Goal: Task Accomplishment & Management: Use online tool/utility

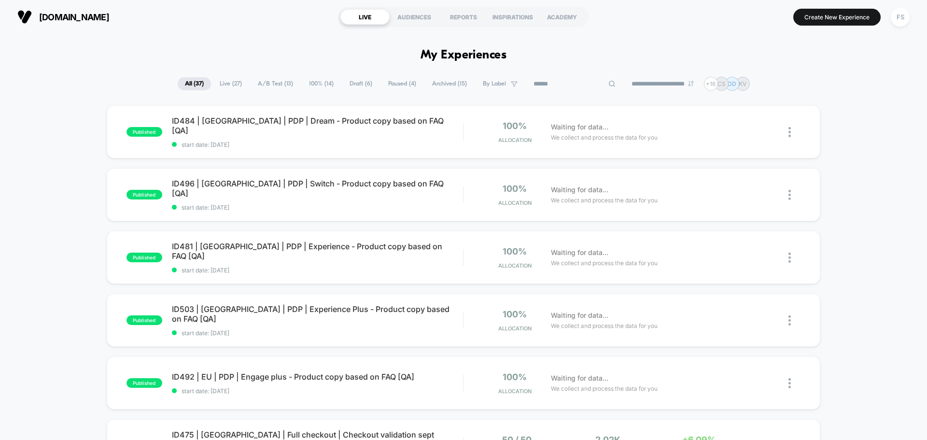
click at [565, 84] on input at bounding box center [574, 84] width 97 height 12
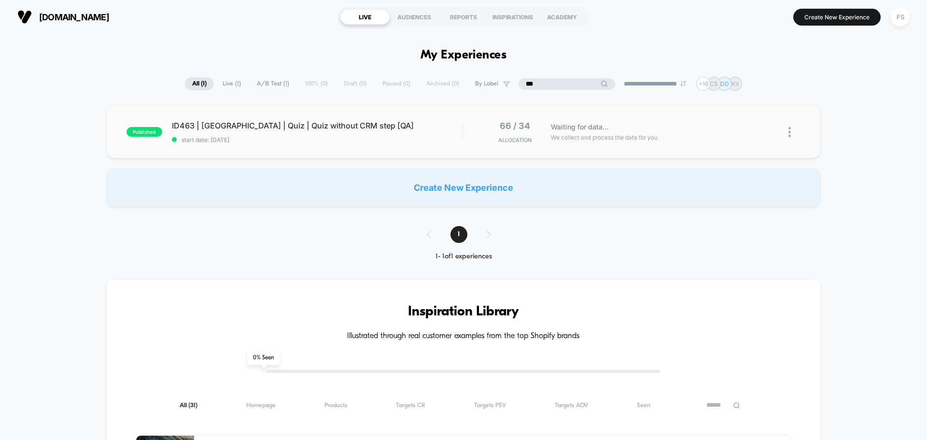
type input "***"
click at [245, 114] on div "published ID463 | [GEOGRAPHIC_DATA] | Quiz | Quiz without CRM step [QA] start d…" at bounding box center [464, 131] width 714 height 53
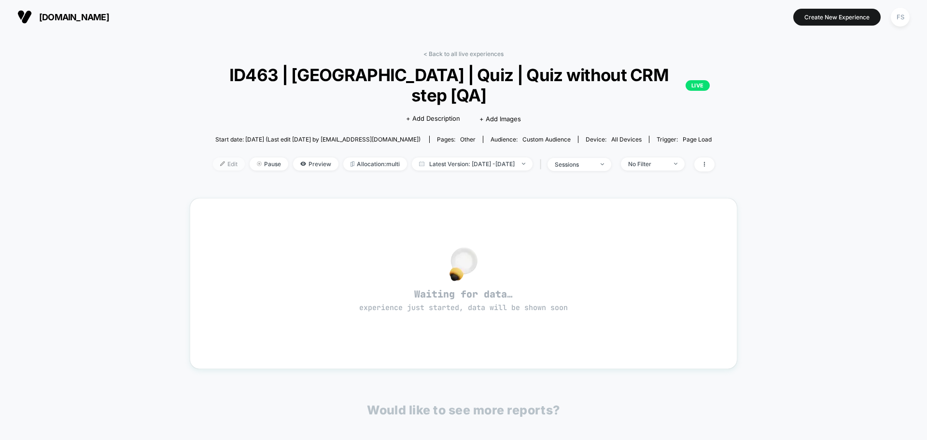
click at [213, 157] on span "Edit" at bounding box center [229, 163] width 32 height 13
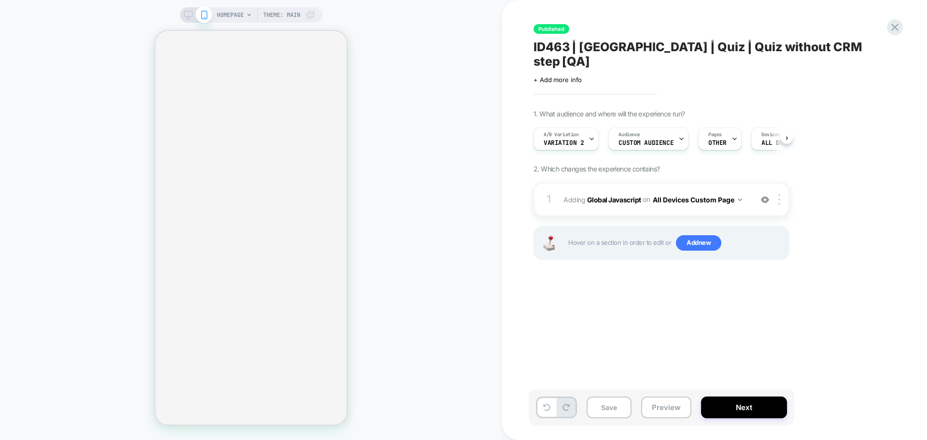
scroll to position [0, 1]
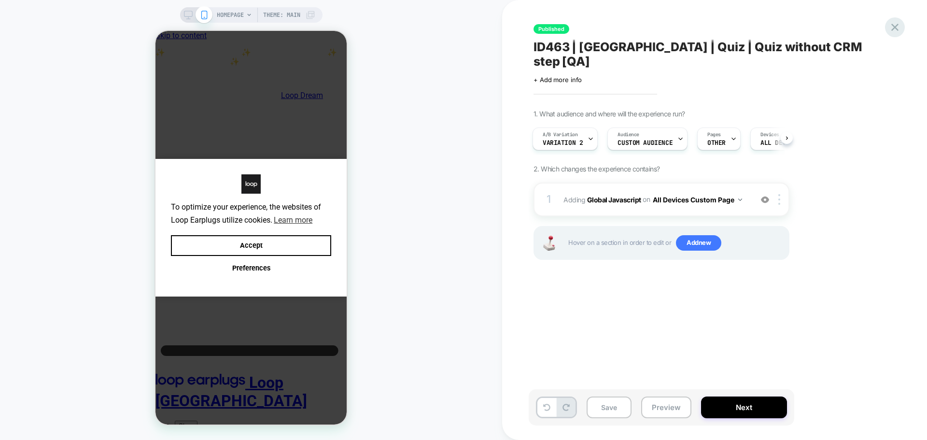
click at [891, 27] on icon at bounding box center [894, 27] width 13 height 13
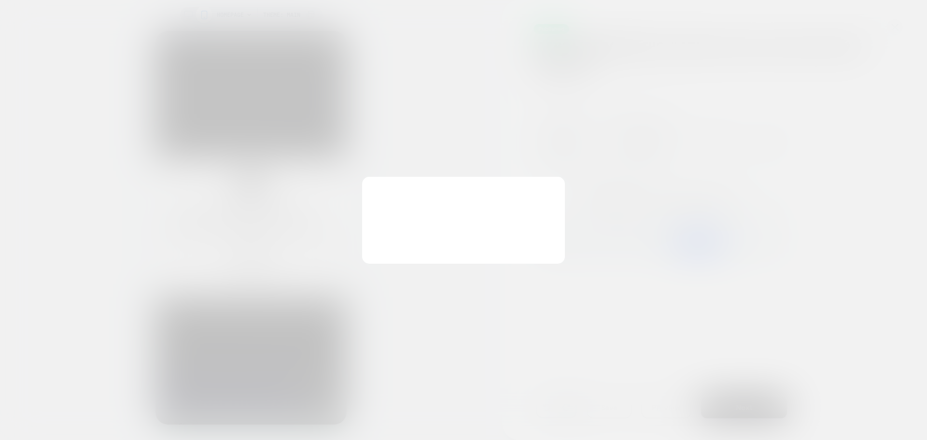
scroll to position [0, 0]
click at [555, 188] on button at bounding box center [553, 186] width 11 height 8
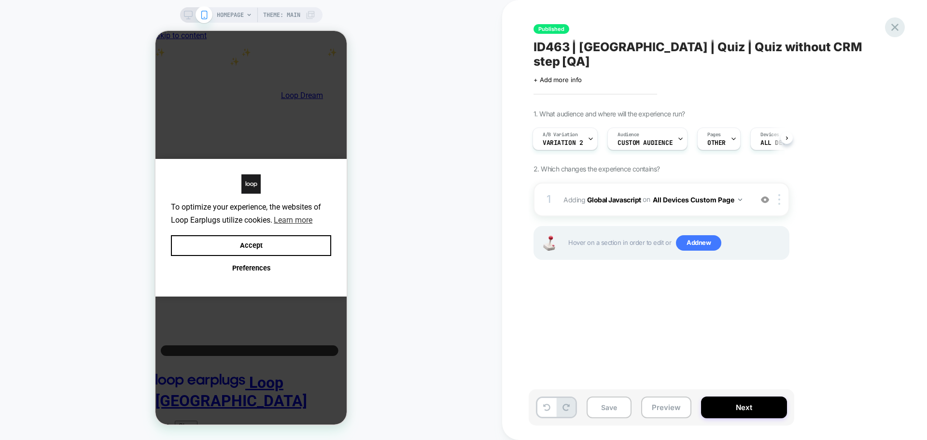
click at [897, 27] on icon at bounding box center [894, 27] width 13 height 13
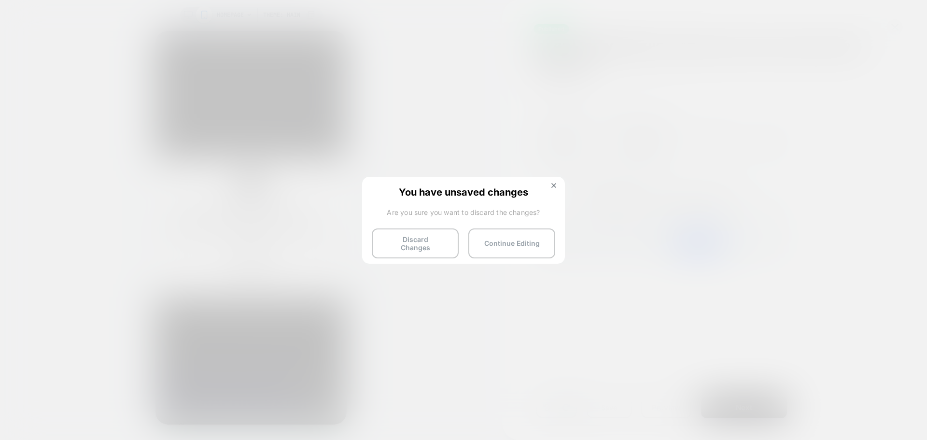
drag, startPoint x: 416, startPoint y: 242, endPoint x: 588, endPoint y: 169, distance: 186.5
click at [416, 242] on button "Discard Changes" at bounding box center [415, 243] width 87 height 30
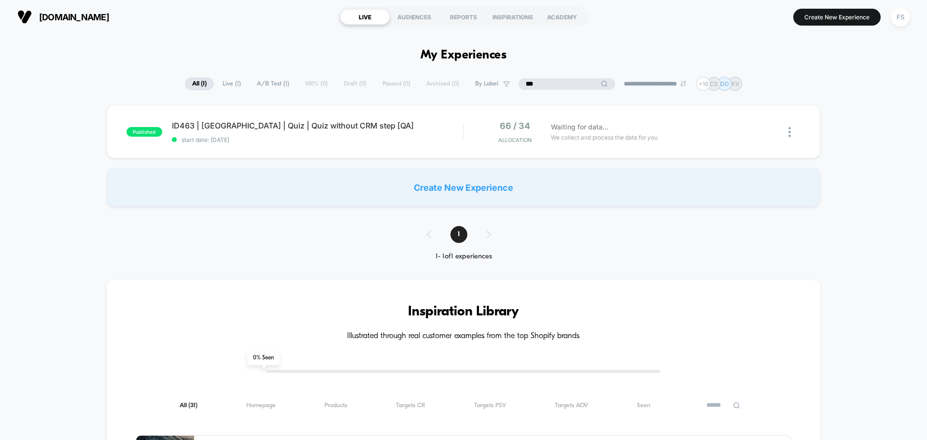
drag, startPoint x: 555, startPoint y: 80, endPoint x: 505, endPoint y: 78, distance: 50.2
click at [505, 78] on div "**********" at bounding box center [463, 84] width 557 height 14
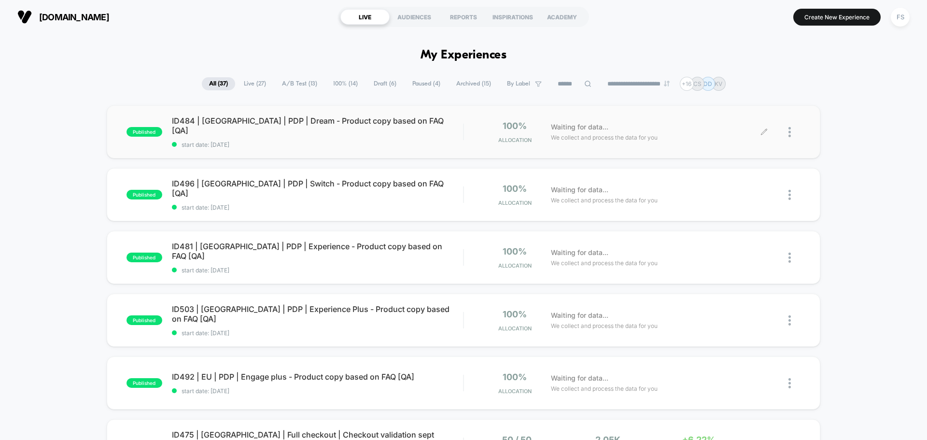
click at [790, 137] on div at bounding box center [794, 132] width 12 height 23
click at [740, 98] on div "Duplicate" at bounding box center [740, 99] width 87 height 22
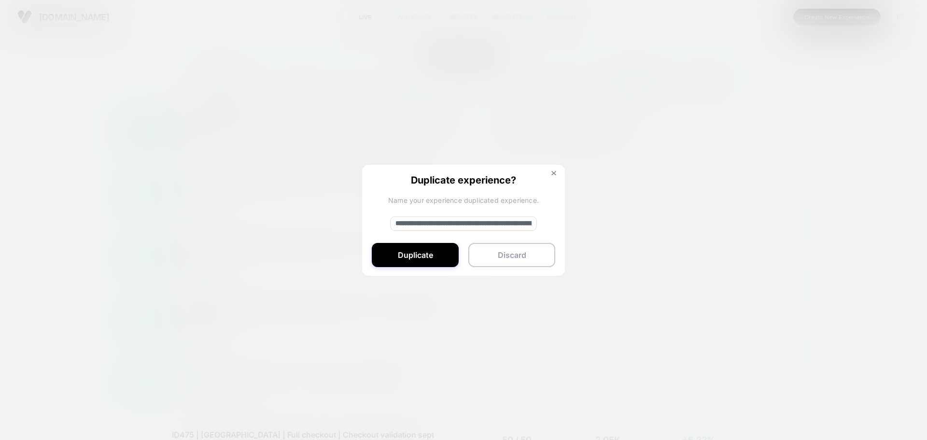
click at [460, 226] on input "**********" at bounding box center [463, 223] width 147 height 14
paste input
type input "**********"
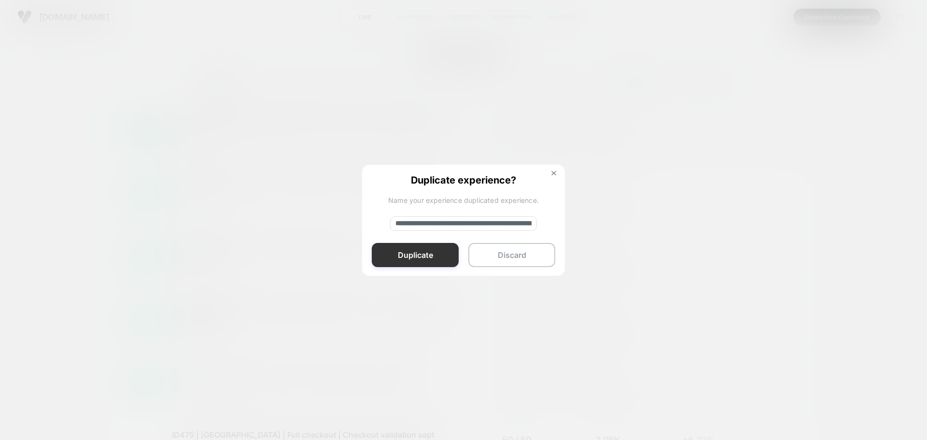
click at [442, 246] on button "Duplicate" at bounding box center [415, 255] width 87 height 24
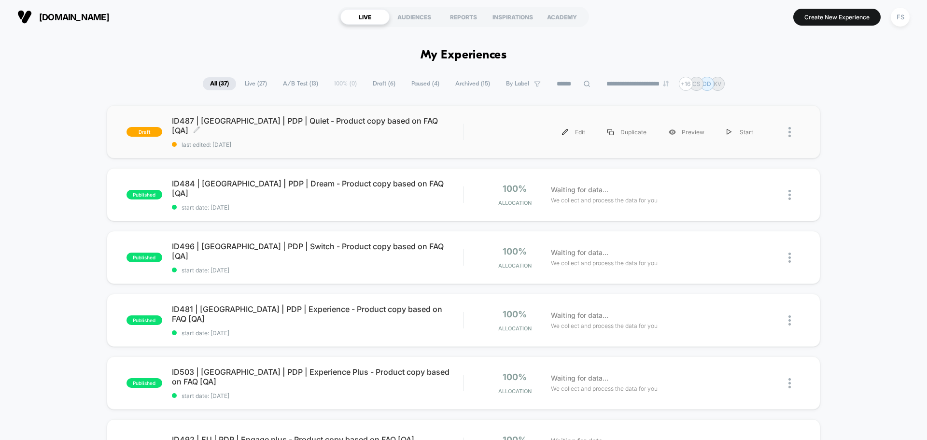
click at [291, 131] on div "ID487 | USA | PDP | Quiet - Product copy based on FAQ [QA] Click to edit experi…" at bounding box center [317, 132] width 291 height 32
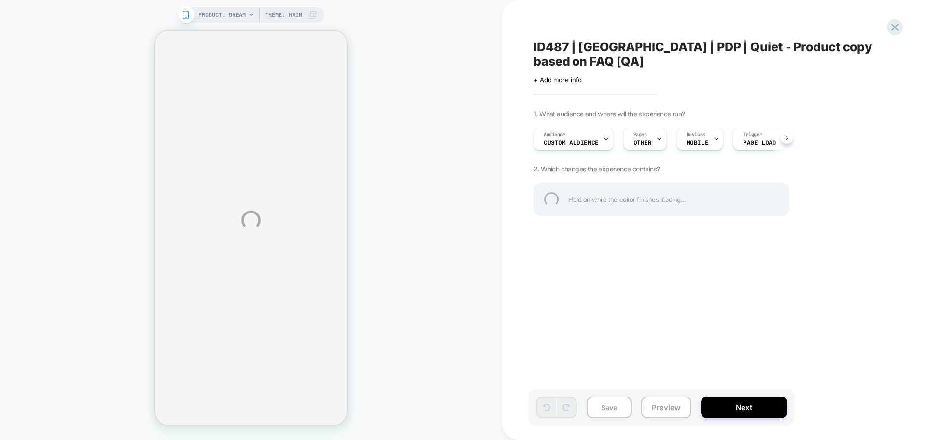
click at [578, 130] on div "PRODUCT: Dream Theme: MAIN ID487 | USA | PDP | Quiet - Product copy based on FA…" at bounding box center [463, 220] width 927 height 440
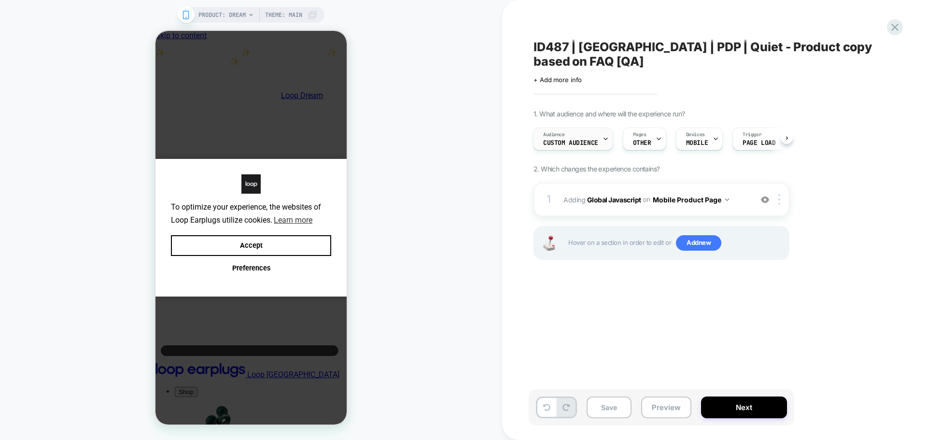
click at [582, 140] on span "Custom Audience" at bounding box center [570, 143] width 55 height 7
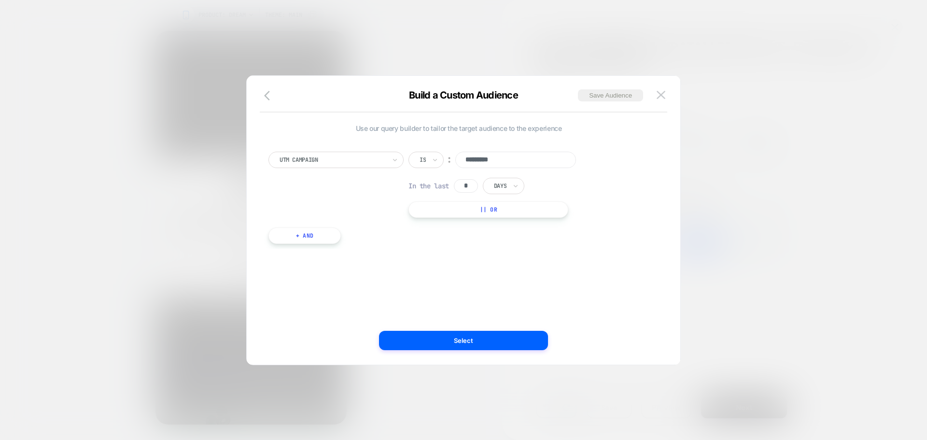
click at [513, 161] on input "*********" at bounding box center [515, 160] width 121 height 16
type input "*********"
click at [485, 348] on button "Select" at bounding box center [463, 340] width 169 height 19
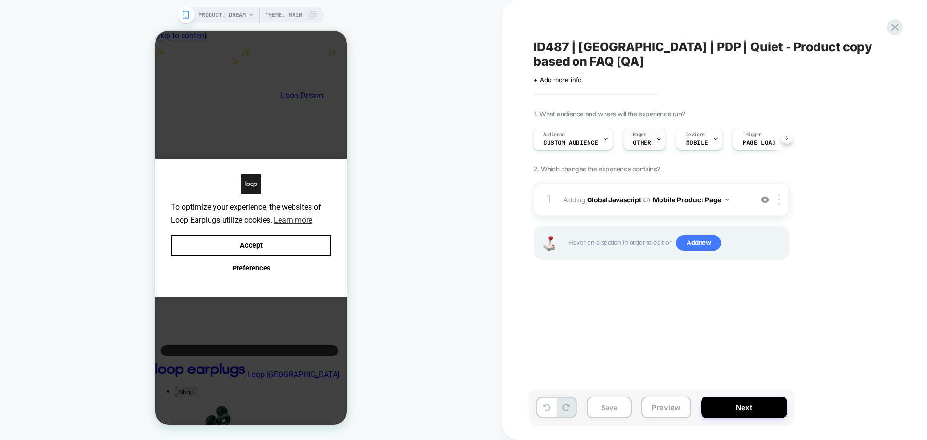
click at [649, 128] on div "Pages OTHER" at bounding box center [642, 139] width 38 height 22
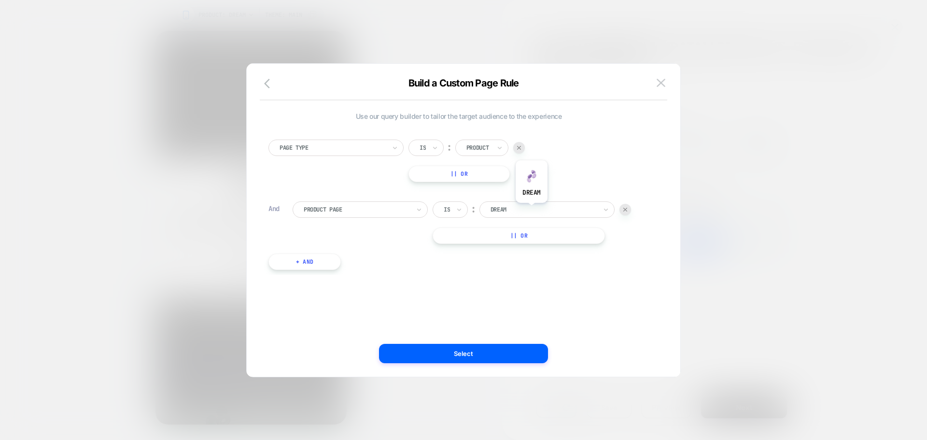
click at [530, 207] on div at bounding box center [544, 209] width 106 height 9
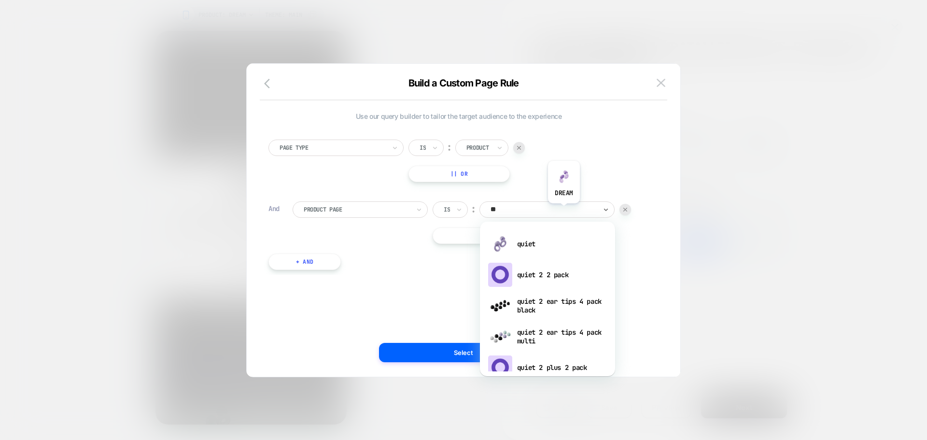
type input "***"
click at [544, 237] on div "quiet" at bounding box center [548, 243] width 126 height 31
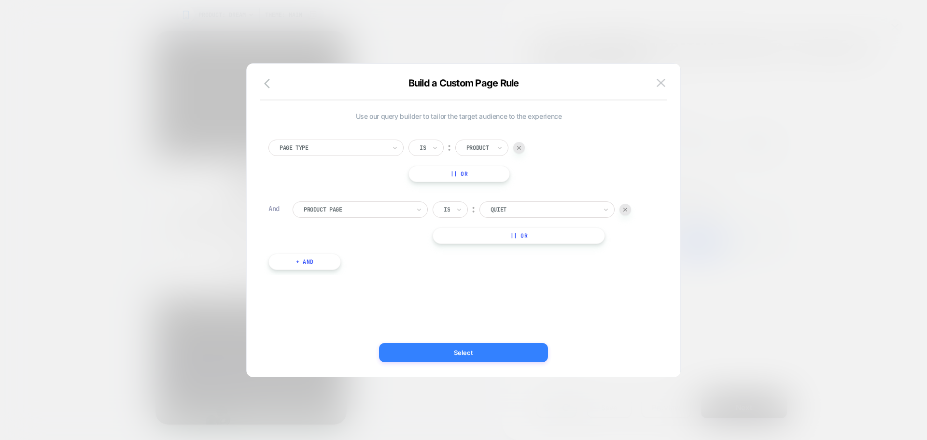
click at [436, 354] on button "Select" at bounding box center [463, 352] width 169 height 19
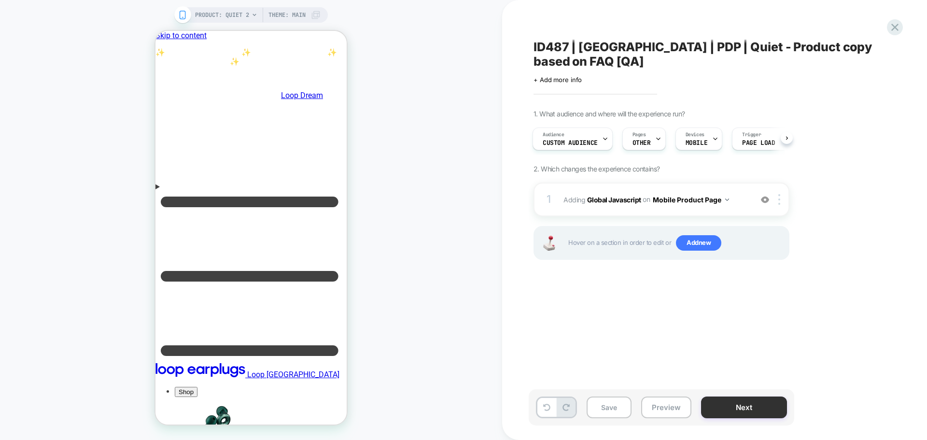
scroll to position [386, 0]
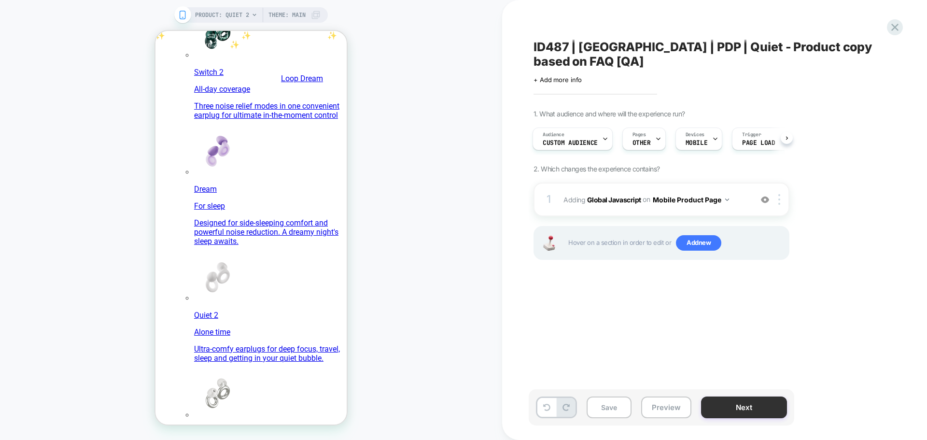
click at [729, 410] on button "Next" at bounding box center [744, 407] width 86 height 22
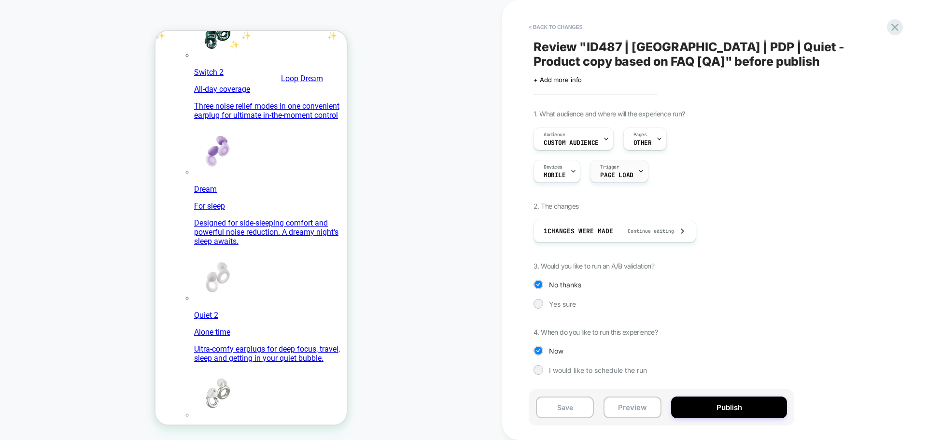
scroll to position [0, 0]
click at [709, 400] on button "Publish" at bounding box center [729, 407] width 116 height 22
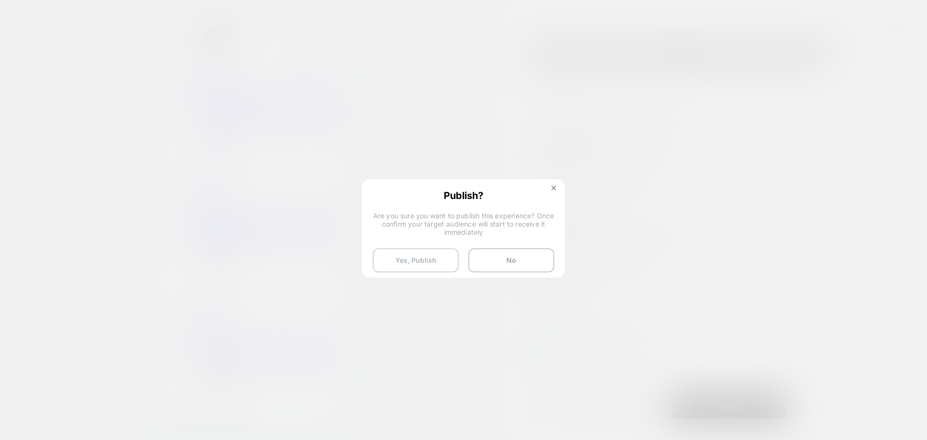
click at [395, 257] on button "Yes, Publish" at bounding box center [416, 260] width 86 height 24
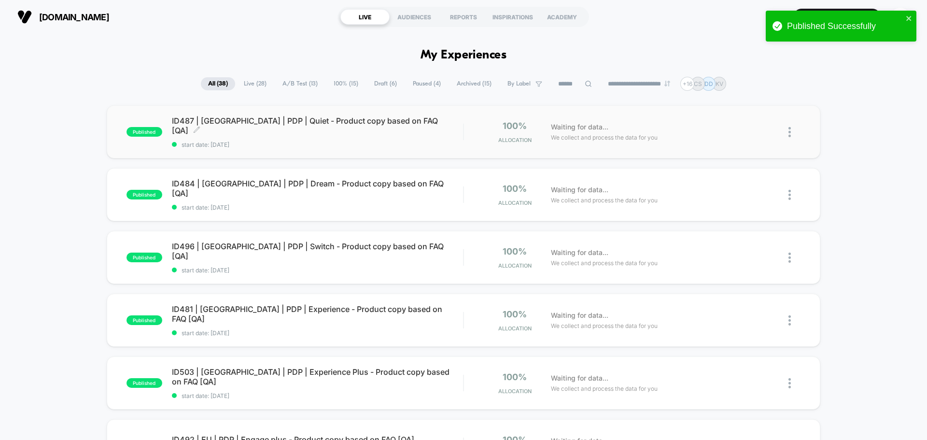
click at [220, 131] on div "ID487 | USA | PDP | Quiet - Product copy based on FAQ [QA] Click to edit experi…" at bounding box center [317, 132] width 291 height 32
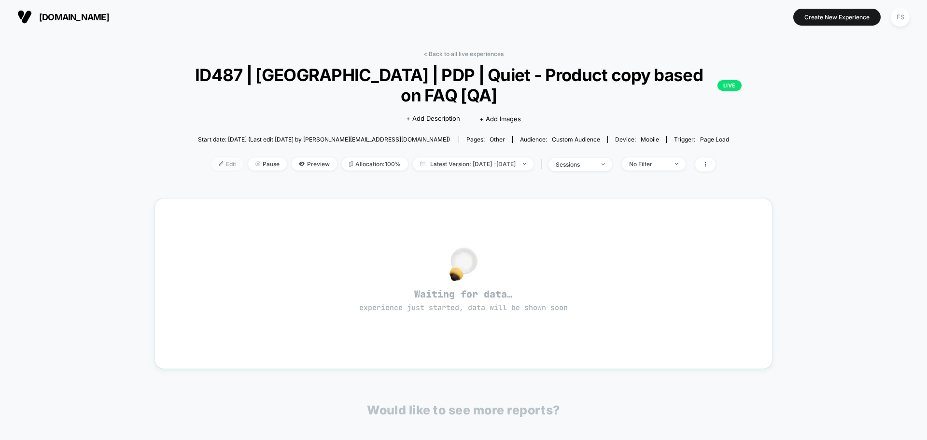
click at [211, 166] on span "Edit" at bounding box center [227, 163] width 32 height 13
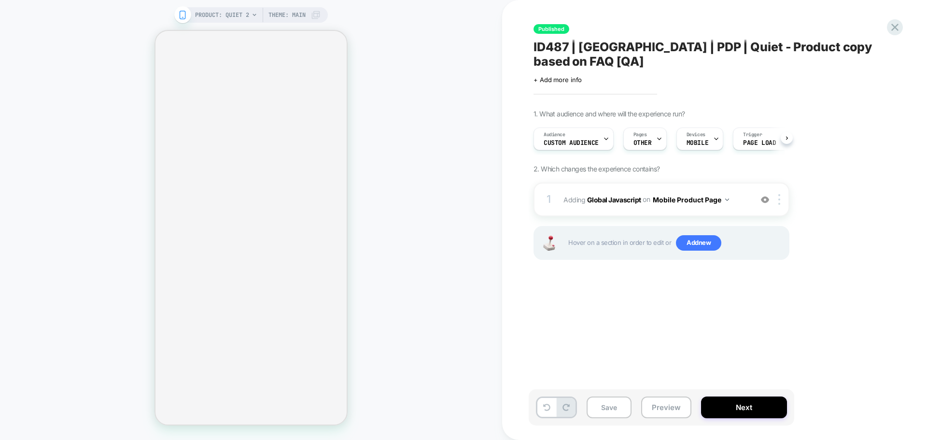
scroll to position [0, 0]
click at [593, 195] on b "Global Javascript" at bounding box center [614, 199] width 54 height 8
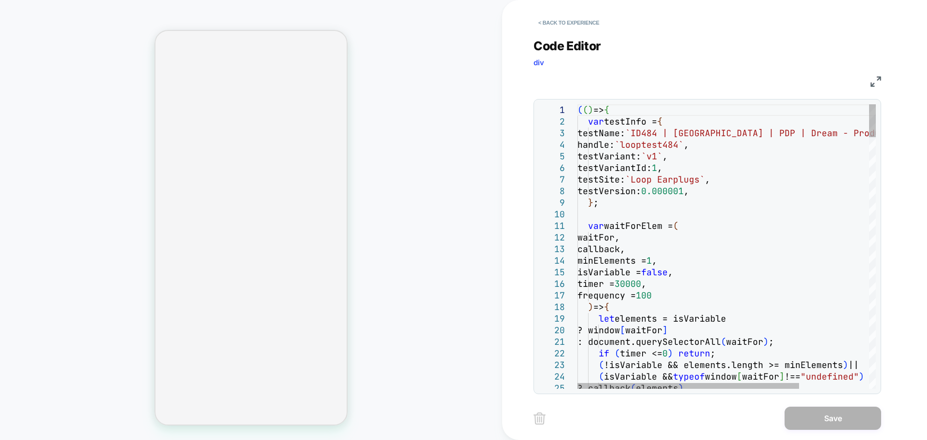
type textarea "**********"
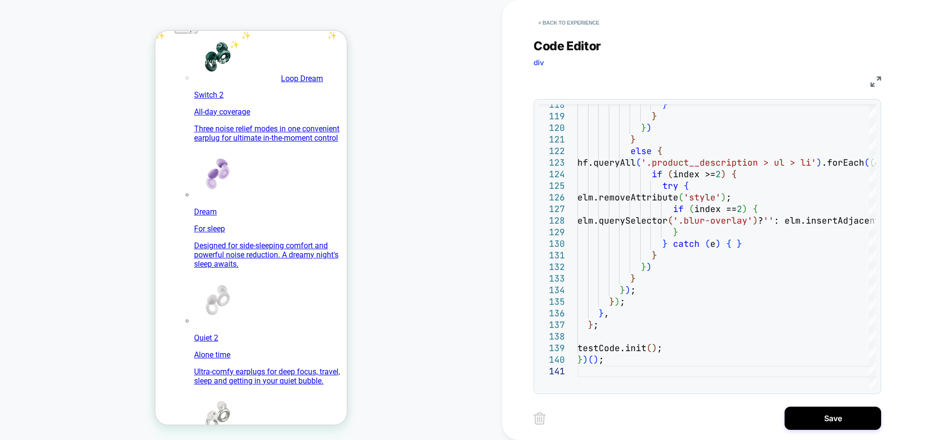
scroll to position [386, 0]
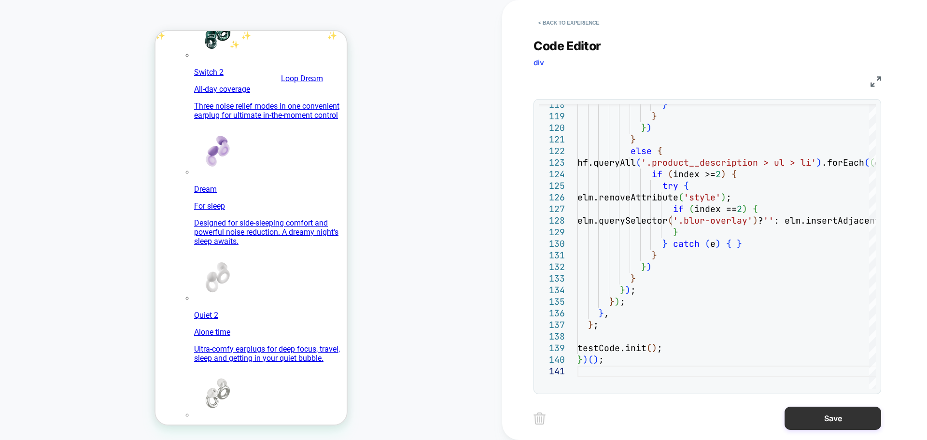
click at [804, 422] on button "Save" at bounding box center [833, 418] width 97 height 23
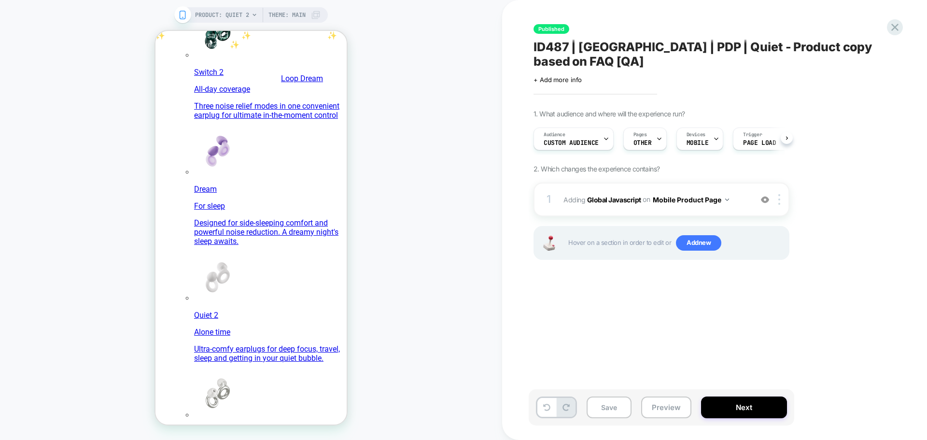
scroll to position [0, 0]
drag, startPoint x: 578, startPoint y: 401, endPoint x: 607, endPoint y: 401, distance: 29.0
click at [607, 401] on div "Save Preview Next" at bounding box center [662, 407] width 266 height 36
click at [607, 404] on button "Save" at bounding box center [609, 407] width 45 height 22
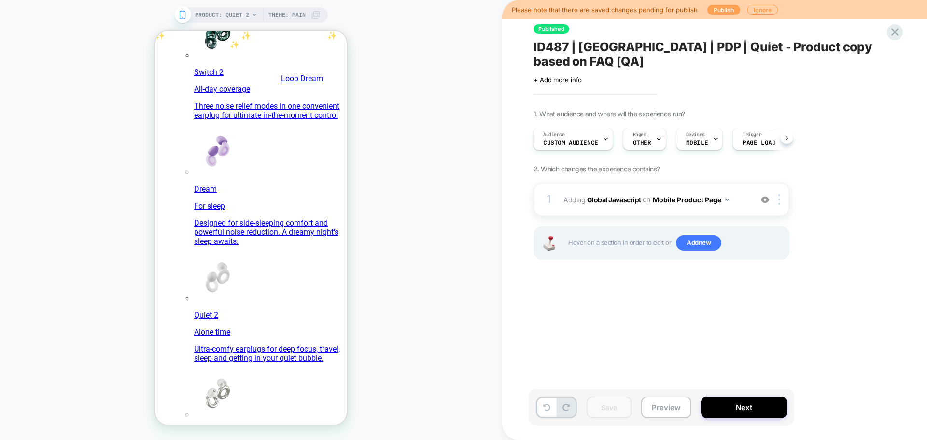
click at [721, 9] on button "Publish" at bounding box center [723, 10] width 33 height 10
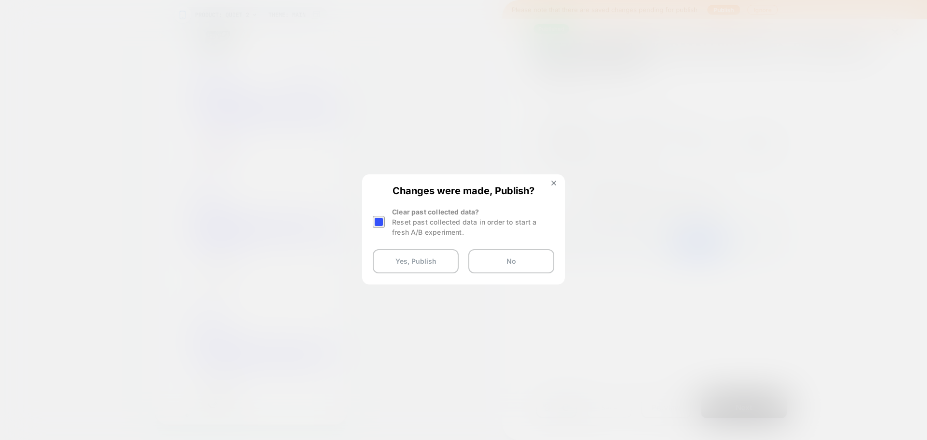
click at [382, 224] on div at bounding box center [379, 222] width 12 height 12
click at [412, 263] on button "Yes, Publish" at bounding box center [416, 261] width 86 height 24
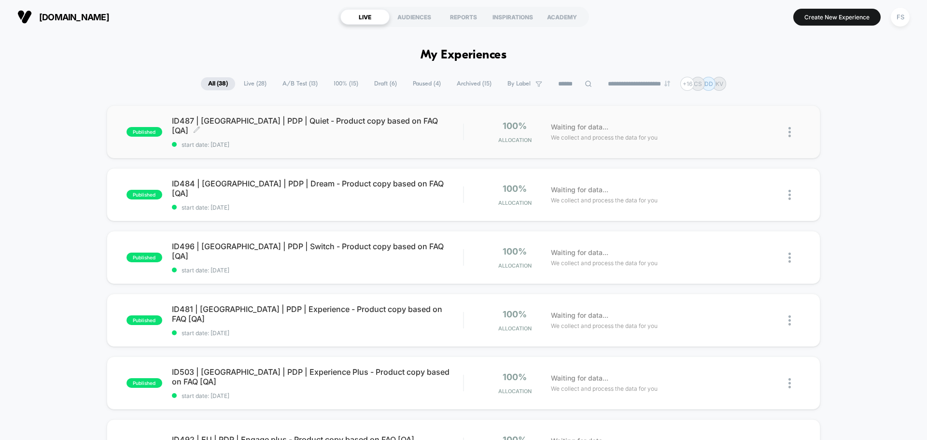
click at [326, 125] on span "ID487 | USA | PDP | Quiet - Product copy based on FAQ [QA] Click to edit experi…" at bounding box center [317, 125] width 291 height 19
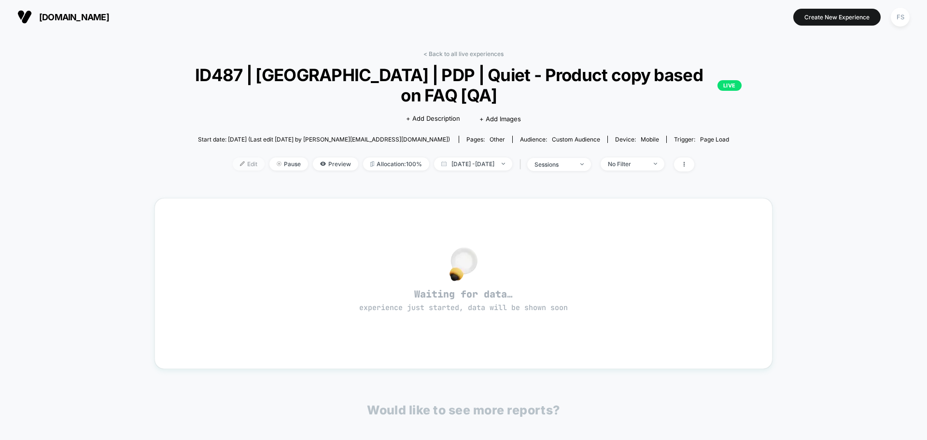
click at [245, 164] on div at bounding box center [246, 164] width 2 height 0
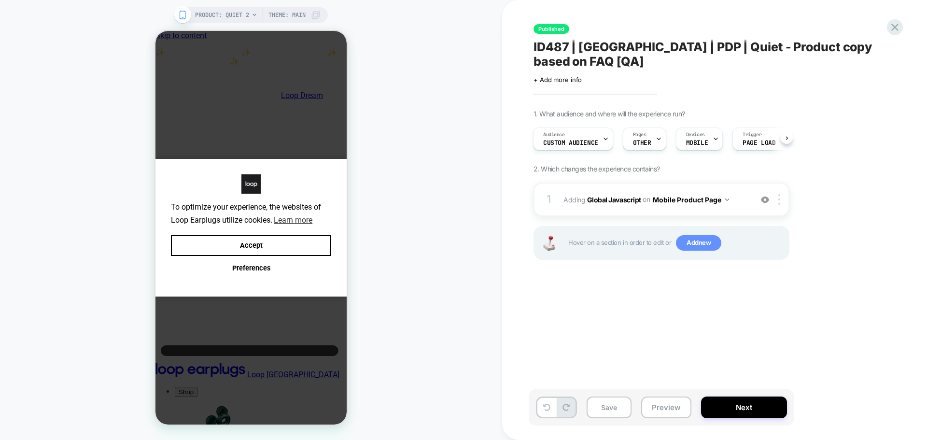
click at [701, 235] on span "Add new" at bounding box center [698, 242] width 45 height 15
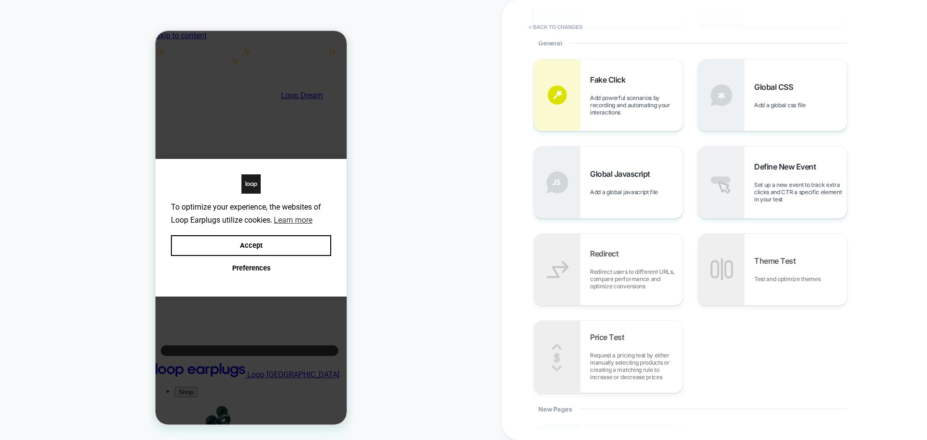
scroll to position [196, 0]
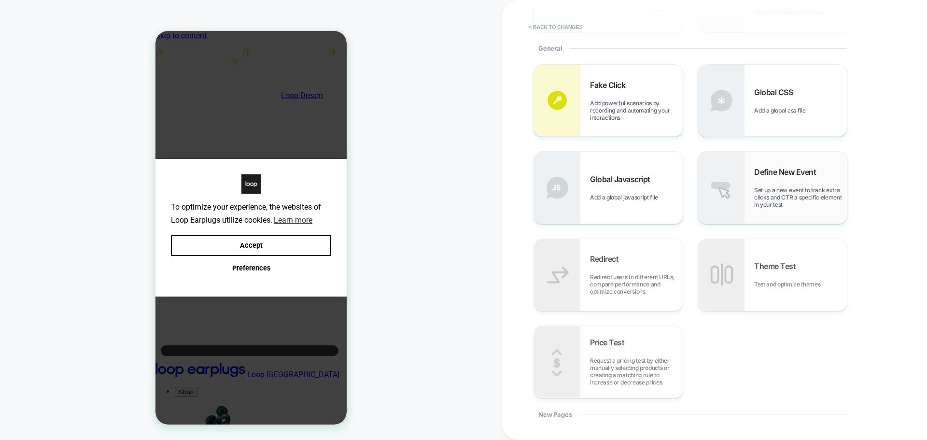
click at [809, 181] on div "Define New Event Set up a new event to track extra clicks and CTR a specific el…" at bounding box center [800, 187] width 93 height 41
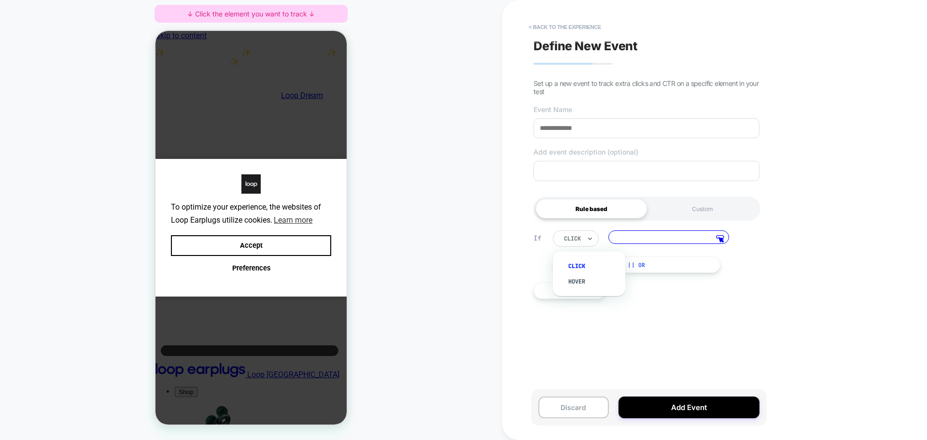
click at [584, 239] on div "click" at bounding box center [576, 238] width 46 height 16
click at [554, 29] on button "< back to the experience" at bounding box center [565, 26] width 82 height 15
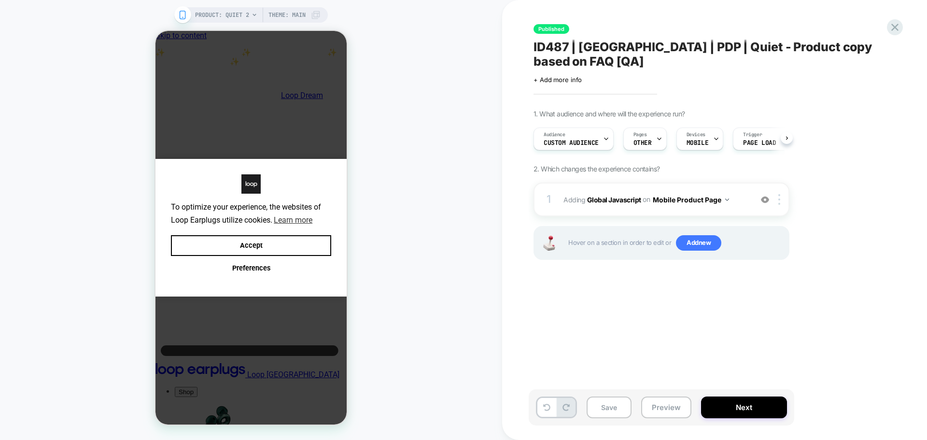
scroll to position [0, 0]
drag, startPoint x: 234, startPoint y: 242, endPoint x: 301, endPoint y: 260, distance: 69.0
click at [234, 242] on button "Accept" at bounding box center [251, 245] width 160 height 21
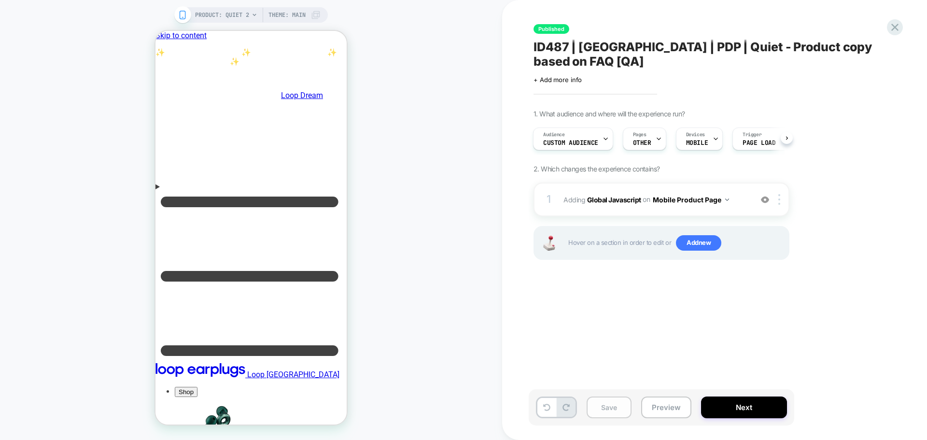
click at [618, 407] on button "Save" at bounding box center [609, 407] width 45 height 22
click at [892, 23] on icon at bounding box center [894, 27] width 13 height 13
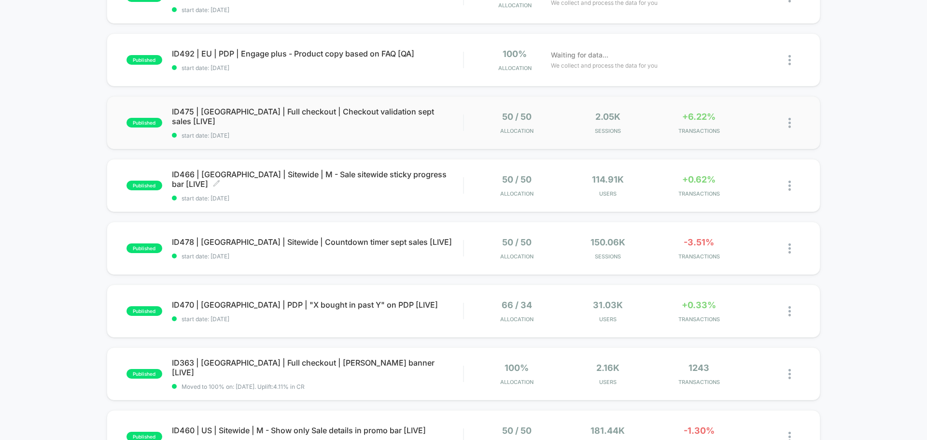
scroll to position [386, 0]
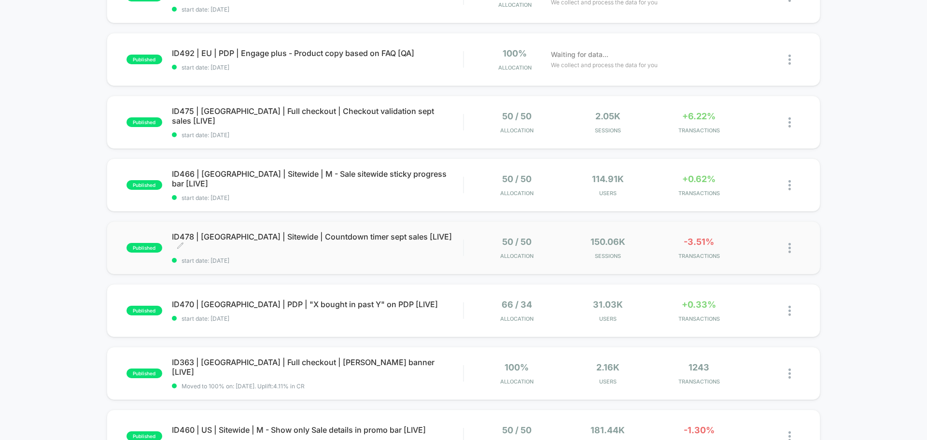
click at [322, 240] on span "ID478 | [GEOGRAPHIC_DATA] | Sitewide | Countdown timer sept sales [LIVE] Click …" at bounding box center [317, 241] width 291 height 19
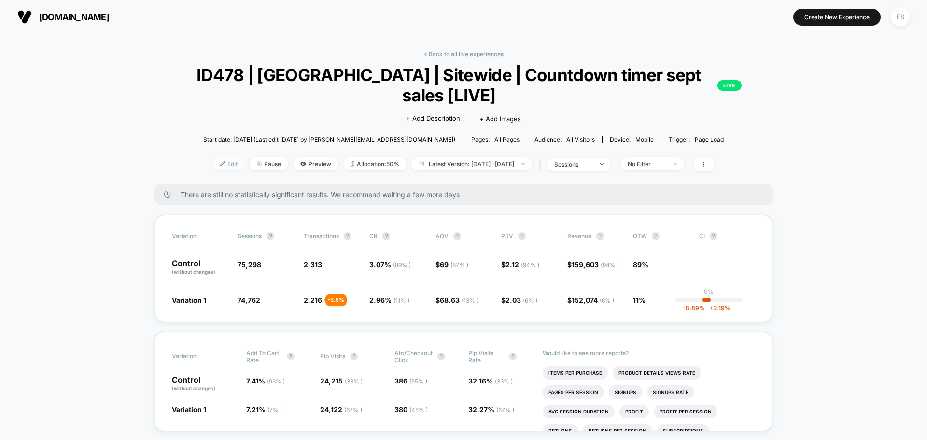
click at [220, 161] on img at bounding box center [222, 163] width 5 height 5
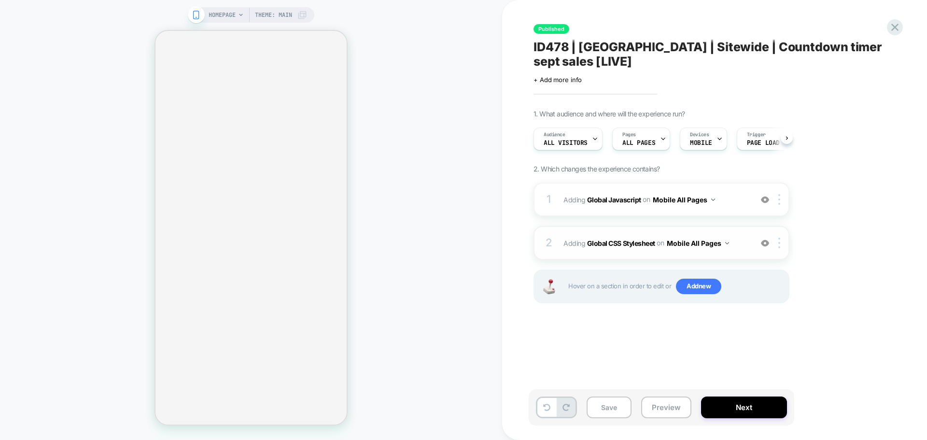
scroll to position [0, 0]
click at [630, 195] on b "Global Javascript" at bounding box center [614, 199] width 54 height 8
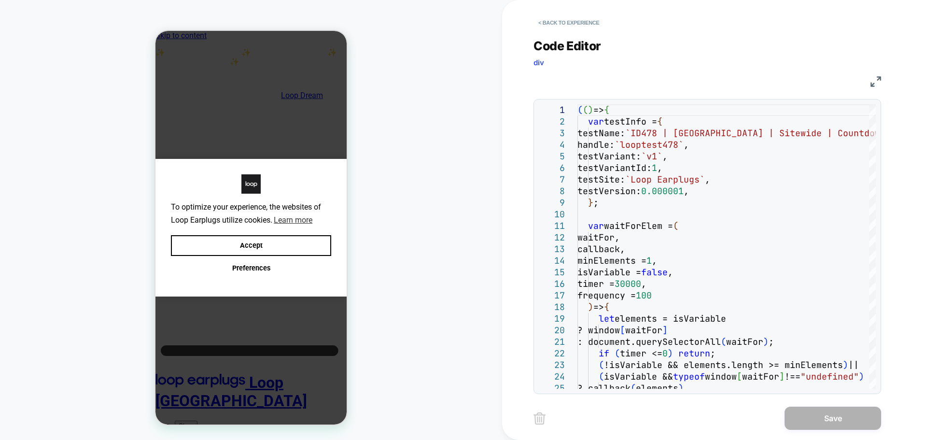
click at [879, 84] on img at bounding box center [875, 81] width 11 height 11
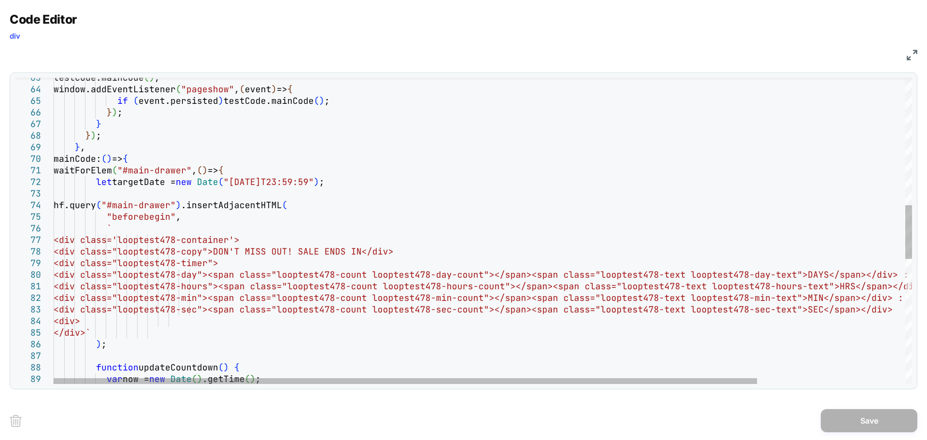
scroll to position [0, 0]
drag, startPoint x: 330, startPoint y: 239, endPoint x: 220, endPoint y: 235, distance: 110.6
click at [220, 235] on div "testCode.mainCode ( ) ; window.addEventListener ( "pageshow" , ( event ) => { i…" at bounding box center [573, 225] width 1039 height 1743
click at [143, 230] on div "testCode.mainCode ( ) ; window.addEventListener ( "pageshow" , ( event ) => { i…" at bounding box center [573, 225] width 1039 height 1743
click at [138, 236] on div "testCode.mainCode ( ) ; window.addEventListener ( "pageshow" , ( event ) => { i…" at bounding box center [573, 225] width 1039 height 1743
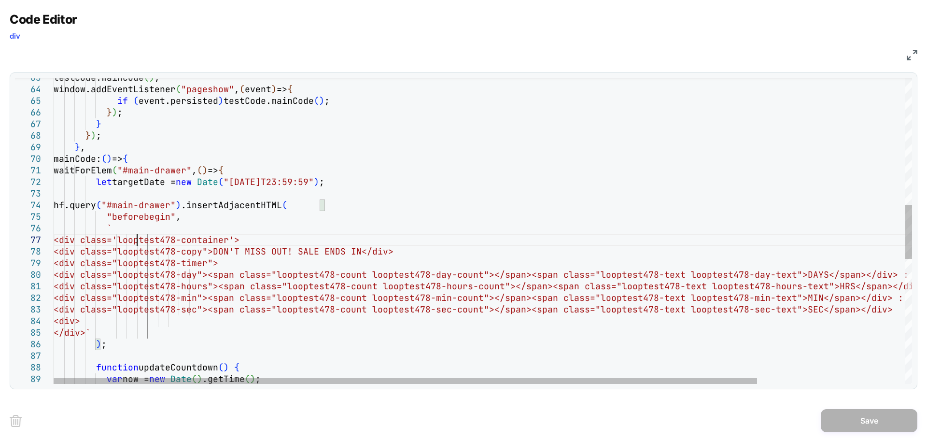
click at [114, 196] on div "testCode.mainCode ( ) ; window.addEventListener ( "pageshow" , ( event ) => { i…" at bounding box center [573, 225] width 1039 height 1743
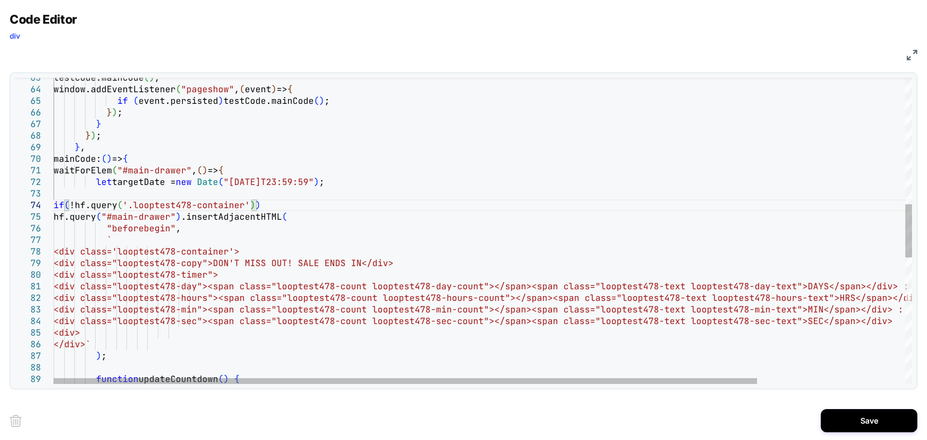
scroll to position [35, 209]
click at [333, 214] on div "testCode.mainCode ( ) ; window.addEventListener ( "pageshow" , ( event ) => { i…" at bounding box center [573, 231] width 1039 height 1754
click at [118, 360] on div "testCode.mainCode ( ) ; window.addEventListener ( "pageshow" , ( event ) => { i…" at bounding box center [573, 231] width 1039 height 1754
drag, startPoint x: 100, startPoint y: 366, endPoint x: 106, endPoint y: 366, distance: 5.8
click at [101, 366] on div "testCode.mainCode ( ) ; window.addEventListener ( "pageshow" , ( event ) => { i…" at bounding box center [573, 231] width 1039 height 1754
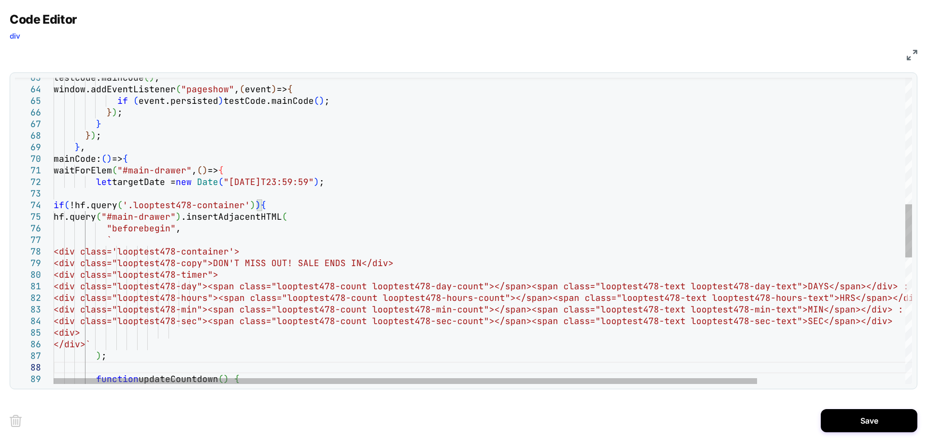
scroll to position [70, 4]
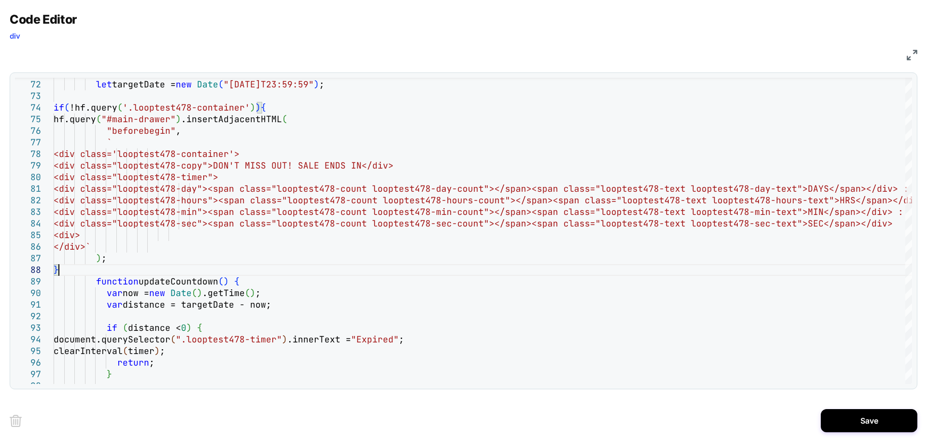
type textarea "**********"
click at [863, 437] on div "Save" at bounding box center [464, 420] width 908 height 39
click at [863, 426] on button "Save" at bounding box center [869, 420] width 97 height 23
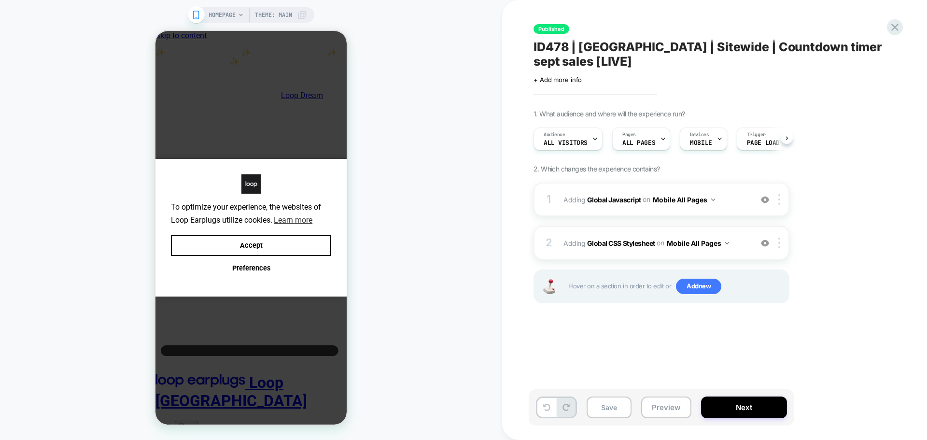
scroll to position [0, 0]
click at [614, 400] on button "Save" at bounding box center [609, 407] width 45 height 22
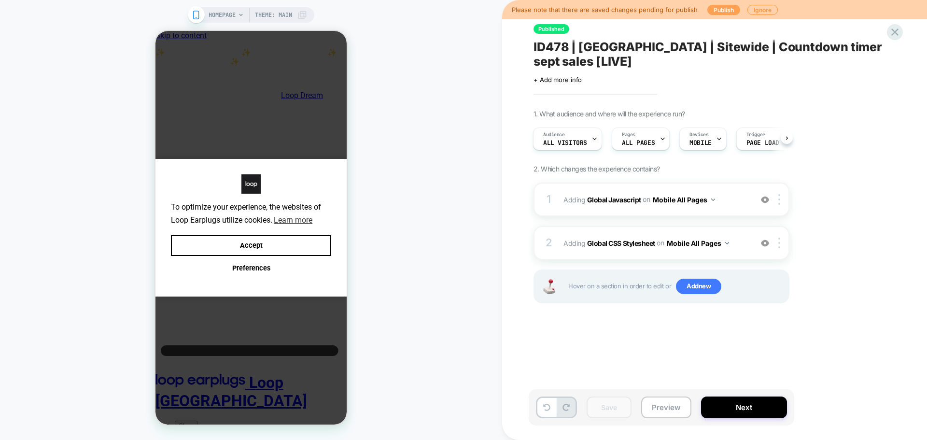
click at [712, 10] on button "Publish" at bounding box center [723, 10] width 33 height 10
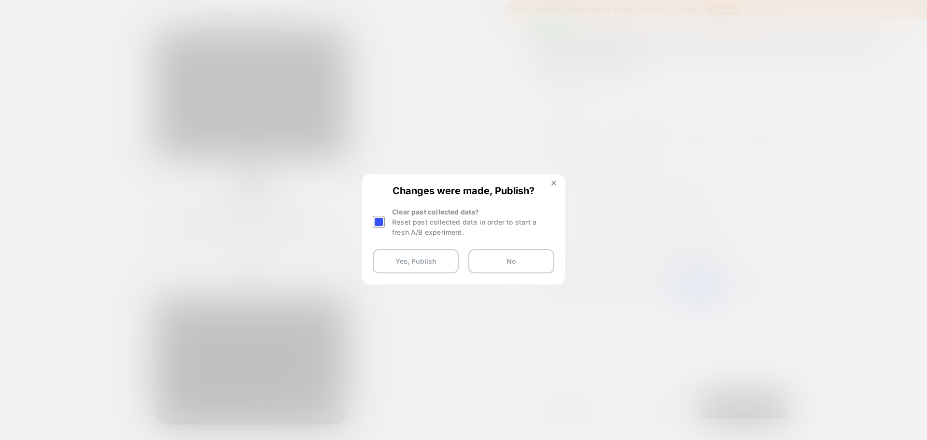
click at [375, 223] on div at bounding box center [379, 222] width 12 height 12
click at [393, 262] on button "Yes, Publish" at bounding box center [416, 261] width 86 height 24
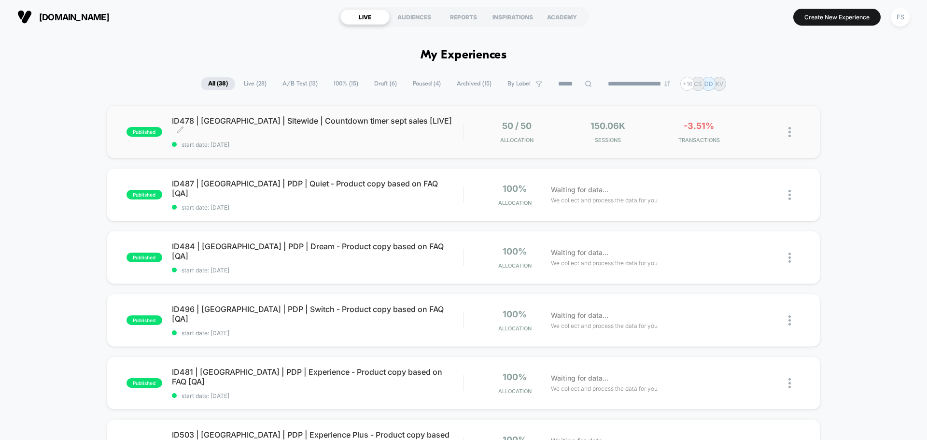
click at [309, 133] on div "ID478 | [GEOGRAPHIC_DATA] | Sitewide | Countdown timer sept sales [LIVE] Click …" at bounding box center [317, 132] width 291 height 32
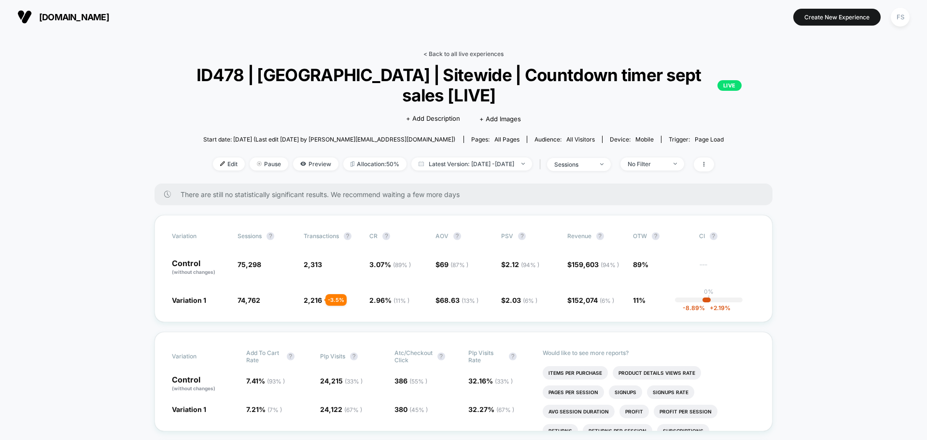
click at [473, 52] on link "< Back to all live experiences" at bounding box center [463, 53] width 80 height 7
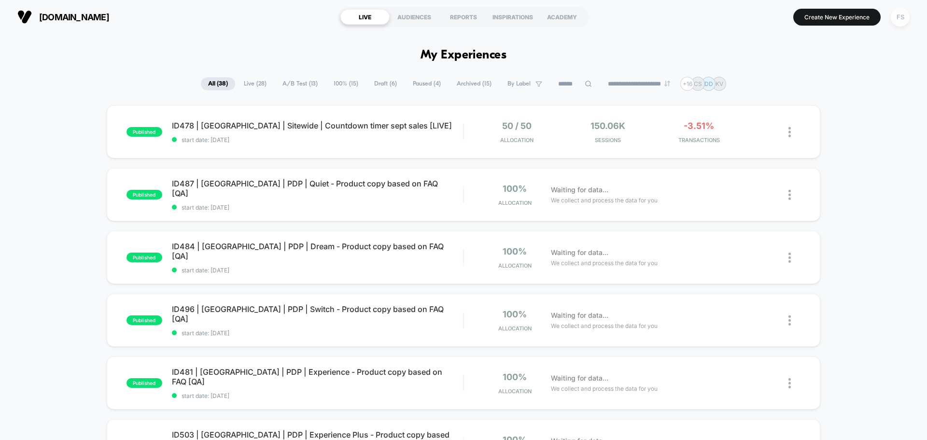
click at [897, 19] on div "FS" at bounding box center [900, 17] width 19 height 19
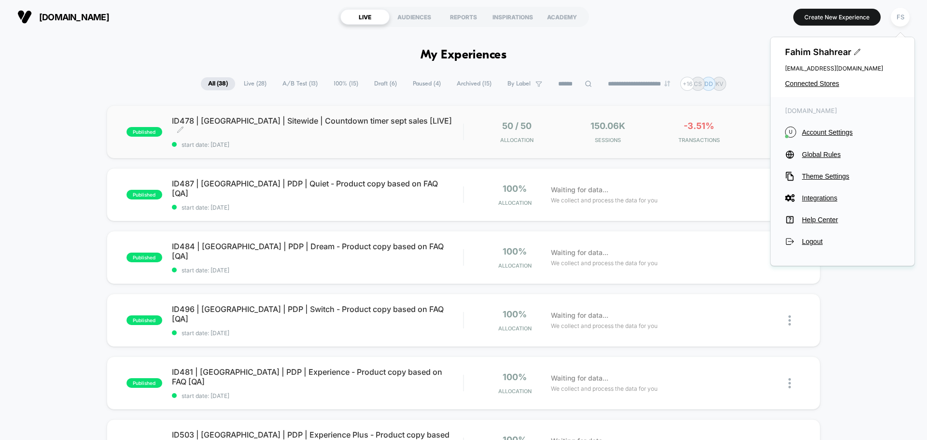
click at [302, 125] on span "ID478 | [GEOGRAPHIC_DATA] | Sitewide | Countdown timer sept sales [LIVE] Click …" at bounding box center [317, 125] width 291 height 19
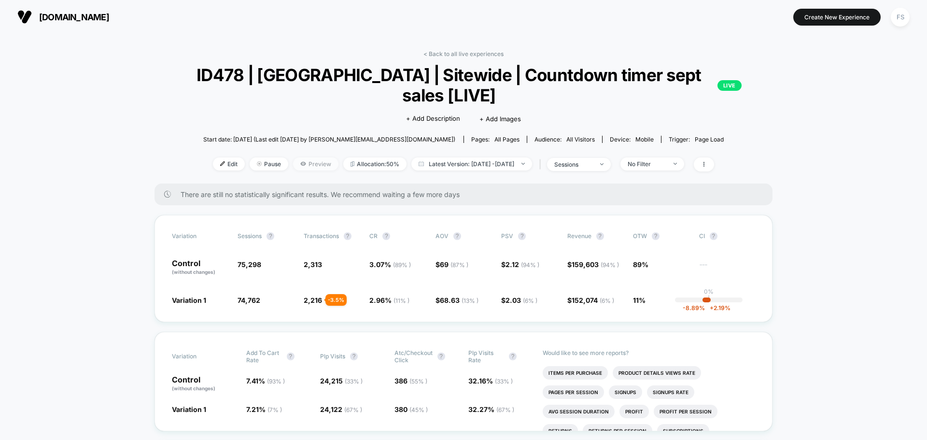
click at [308, 163] on span "Preview" at bounding box center [315, 163] width 45 height 13
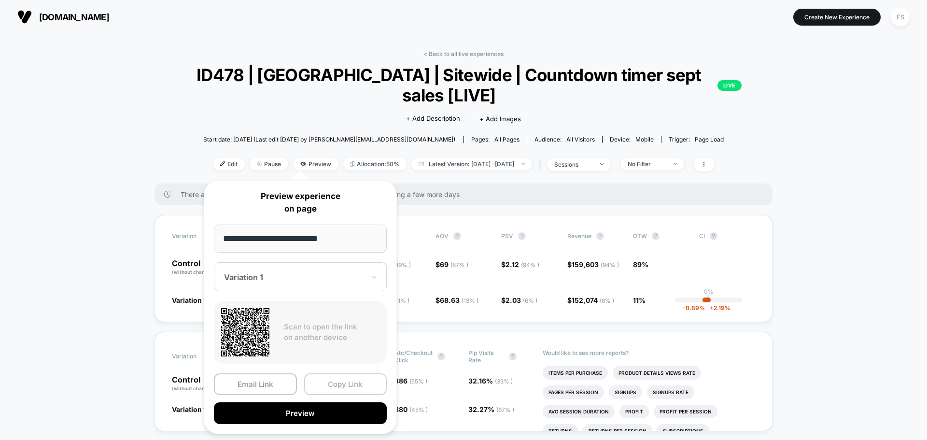
click at [367, 383] on button "Copy Link" at bounding box center [345, 384] width 83 height 22
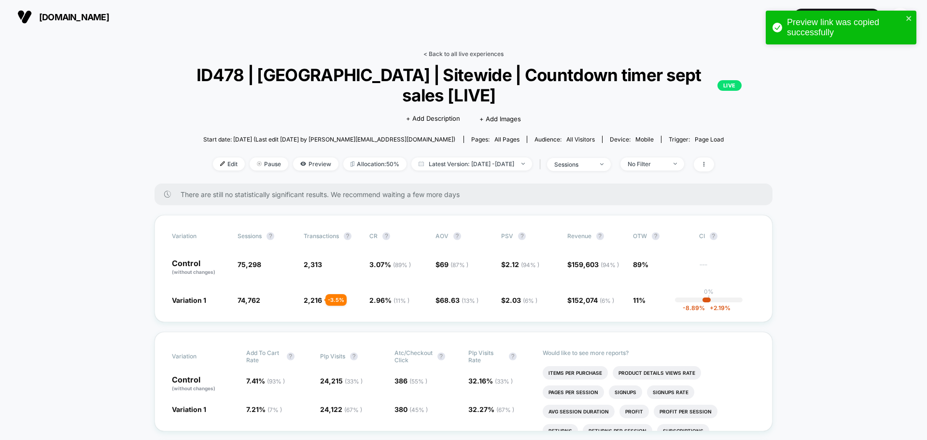
click at [464, 55] on link "< Back to all live experiences" at bounding box center [463, 53] width 80 height 7
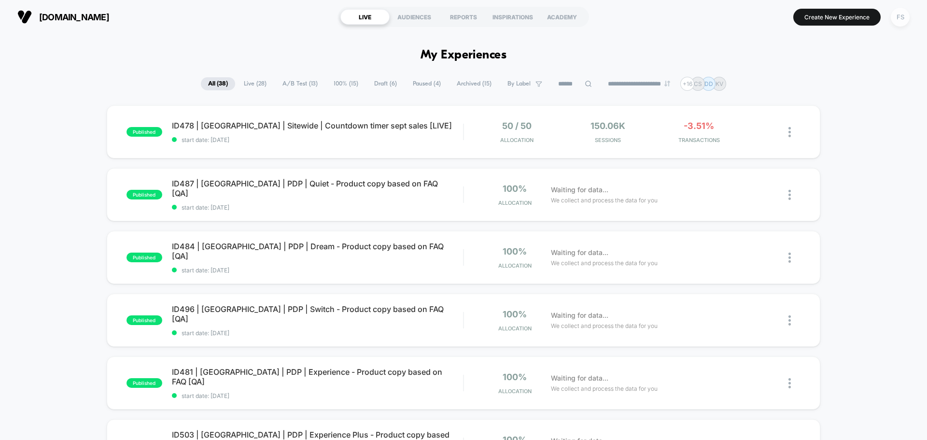
click at [896, 17] on div "FS" at bounding box center [900, 17] width 19 height 19
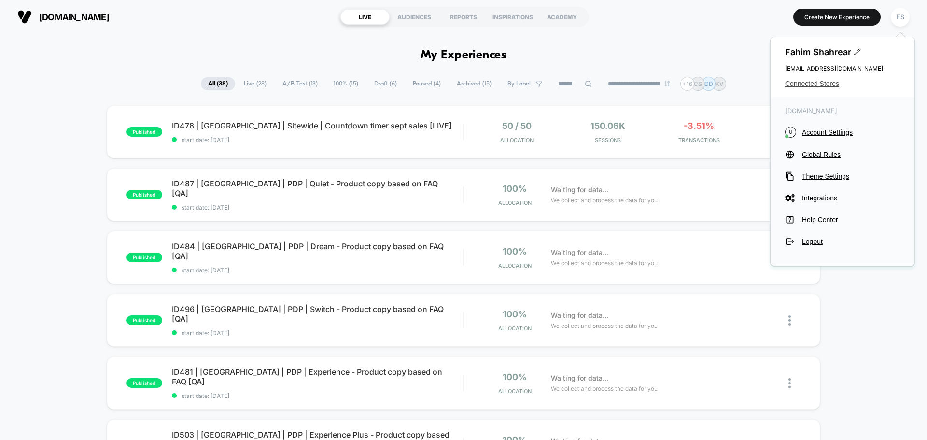
click at [817, 84] on span "Connected Stores" at bounding box center [842, 84] width 115 height 8
